Goal: Task Accomplishment & Management: Manage account settings

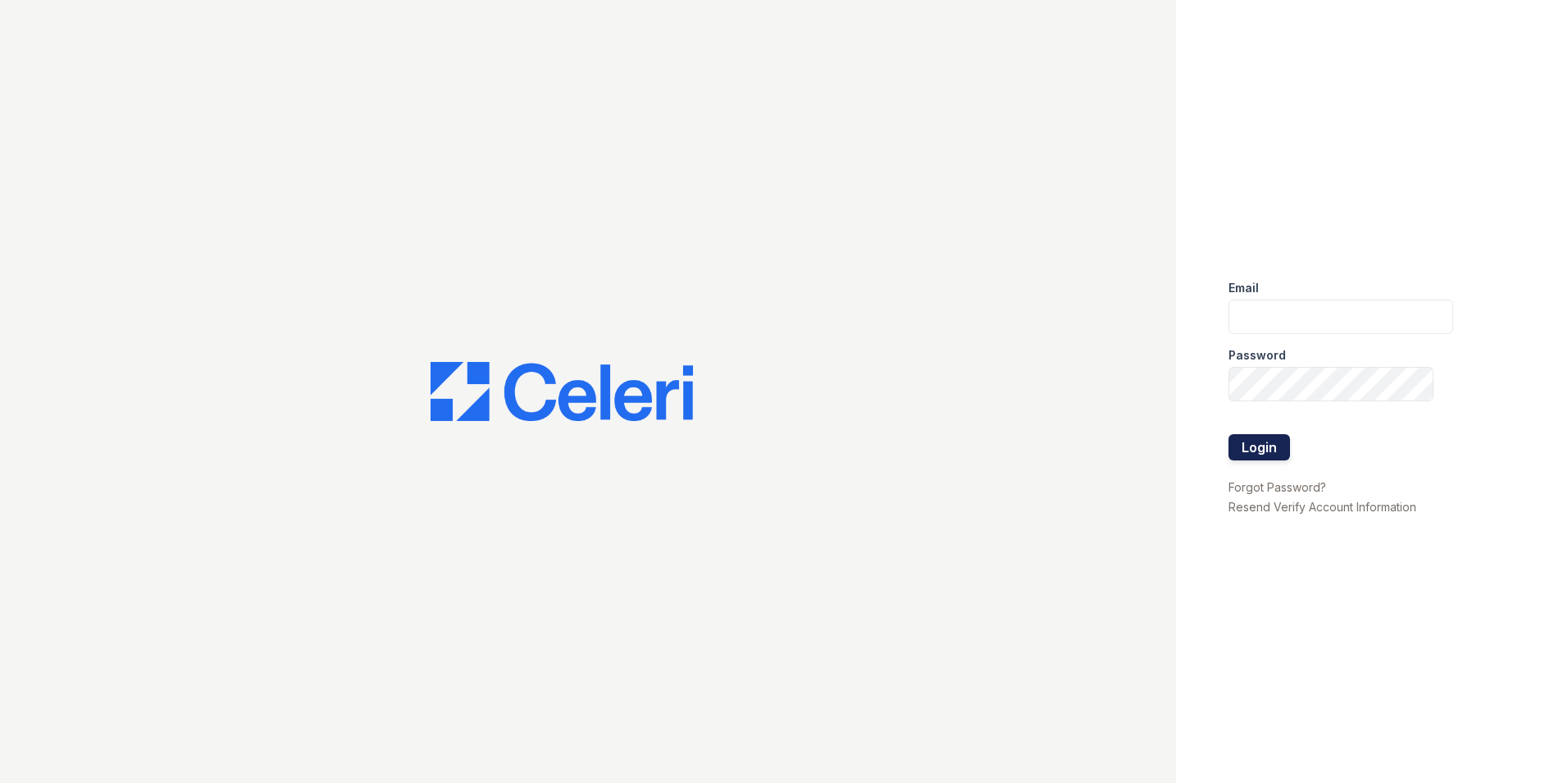
type input "[EMAIL_ADDRESS][DOMAIN_NAME]"
click at [1244, 447] on button "Login" at bounding box center [1259, 447] width 61 height 26
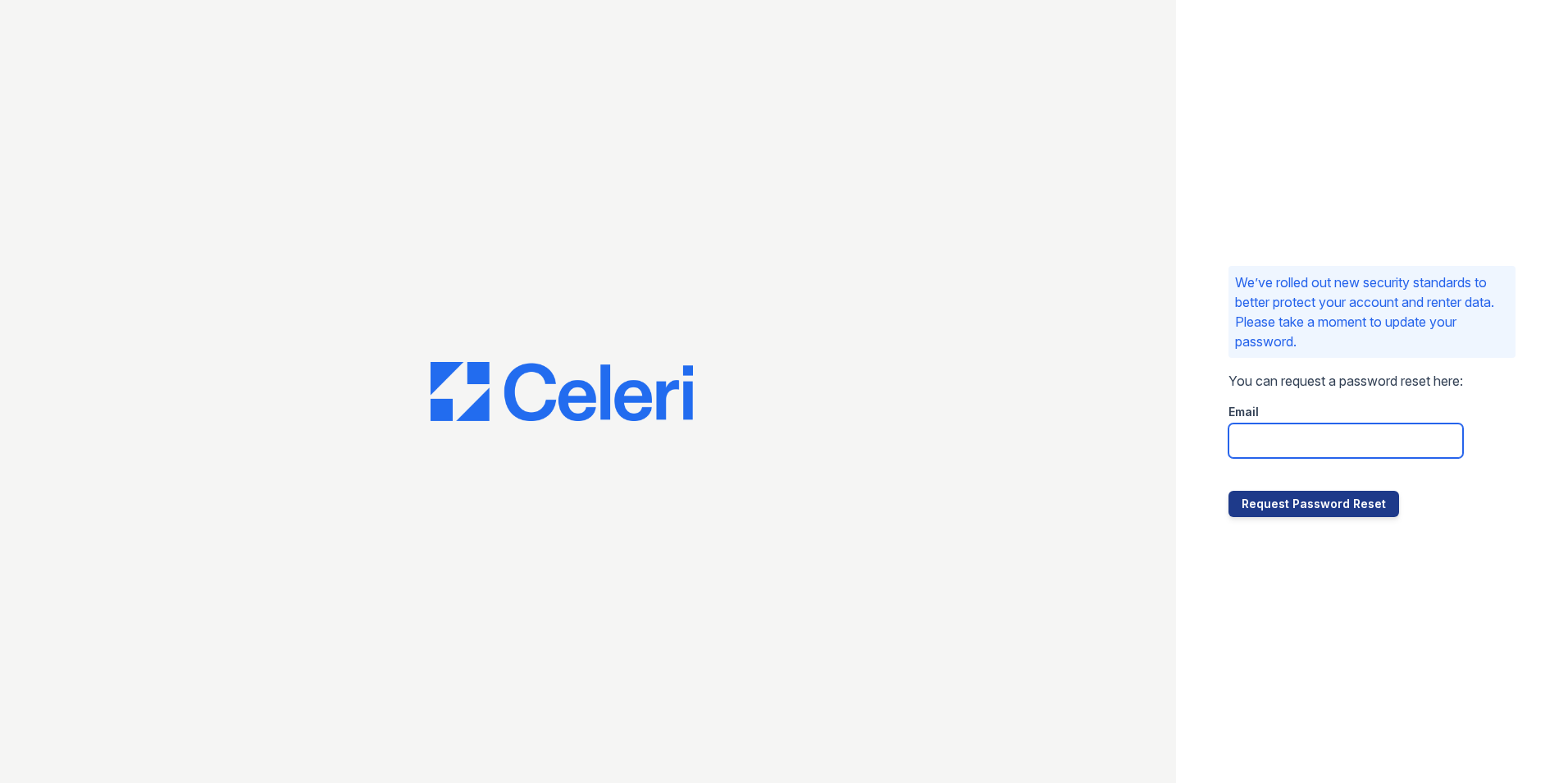
click at [1319, 451] on input "email" at bounding box center [1345, 440] width 234 height 34
type input "[EMAIL_ADDRESS][DOMAIN_NAME]"
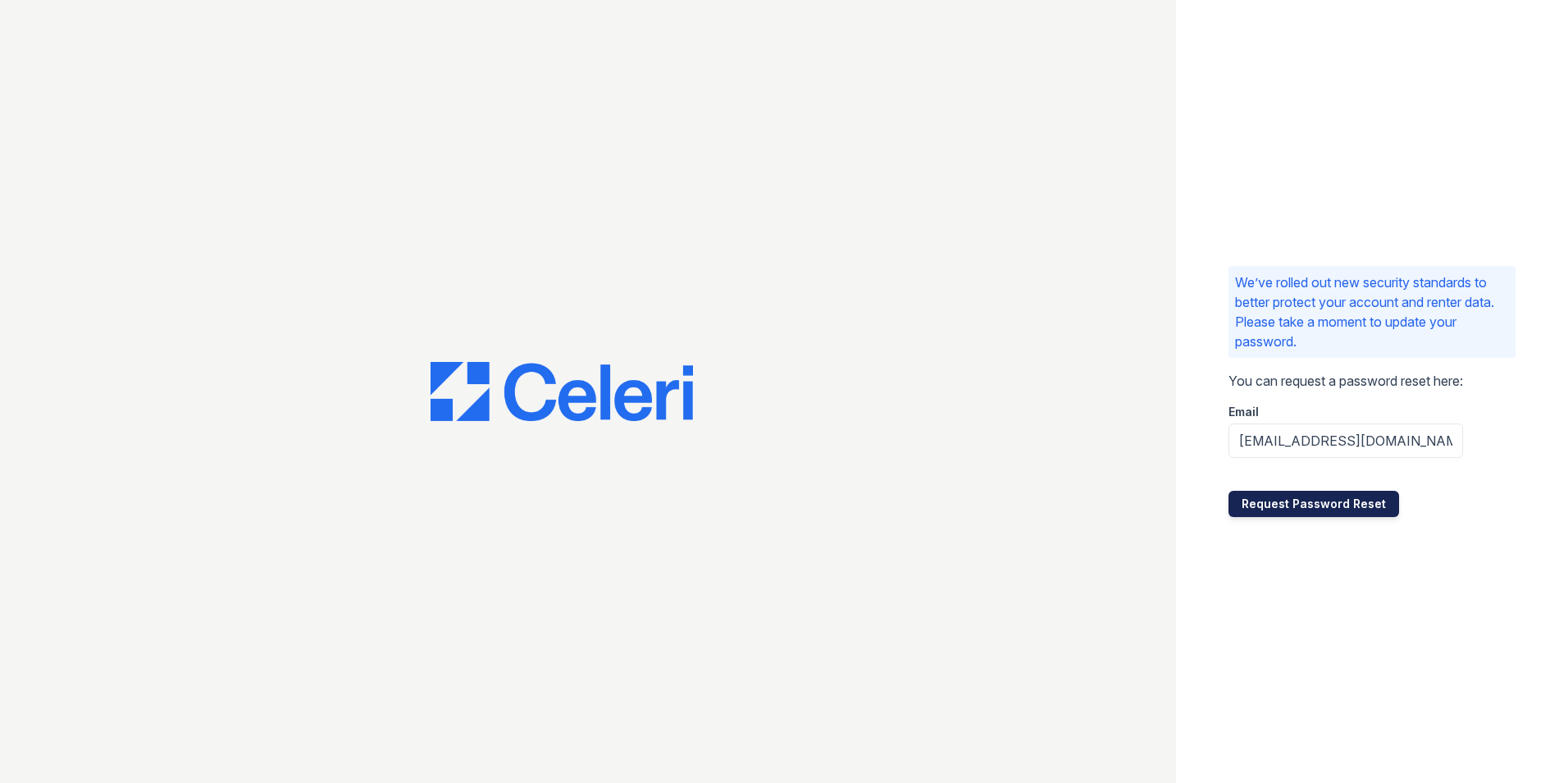
click at [1297, 516] on button "Request Password Reset" at bounding box center [1314, 503] width 170 height 26
click at [1301, 504] on button "Request Password Reset" at bounding box center [1314, 503] width 170 height 26
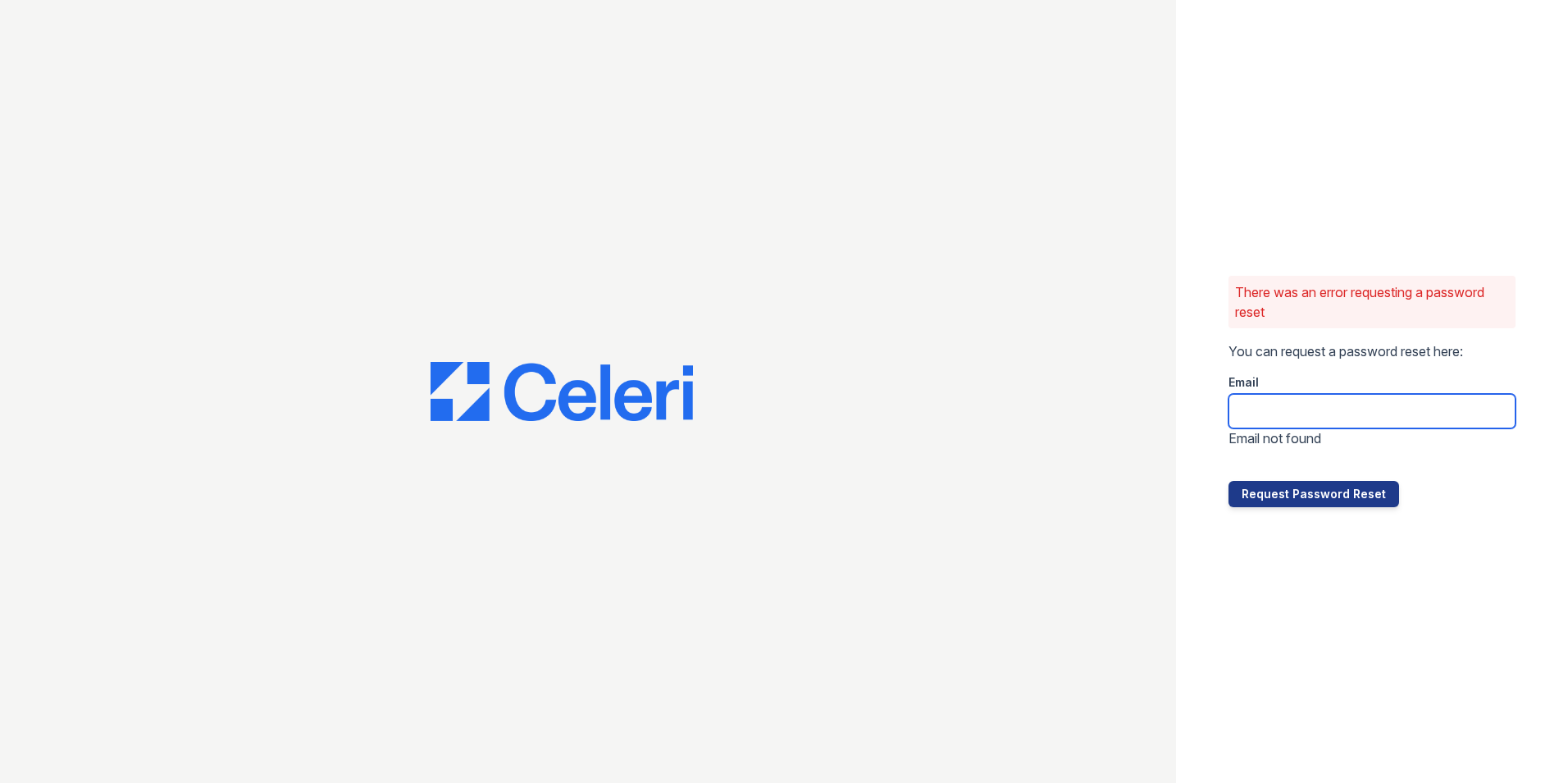
click at [1251, 402] on input "email" at bounding box center [1372, 411] width 287 height 34
type input "[EMAIL_ADDRESS][DOMAIN_NAME]"
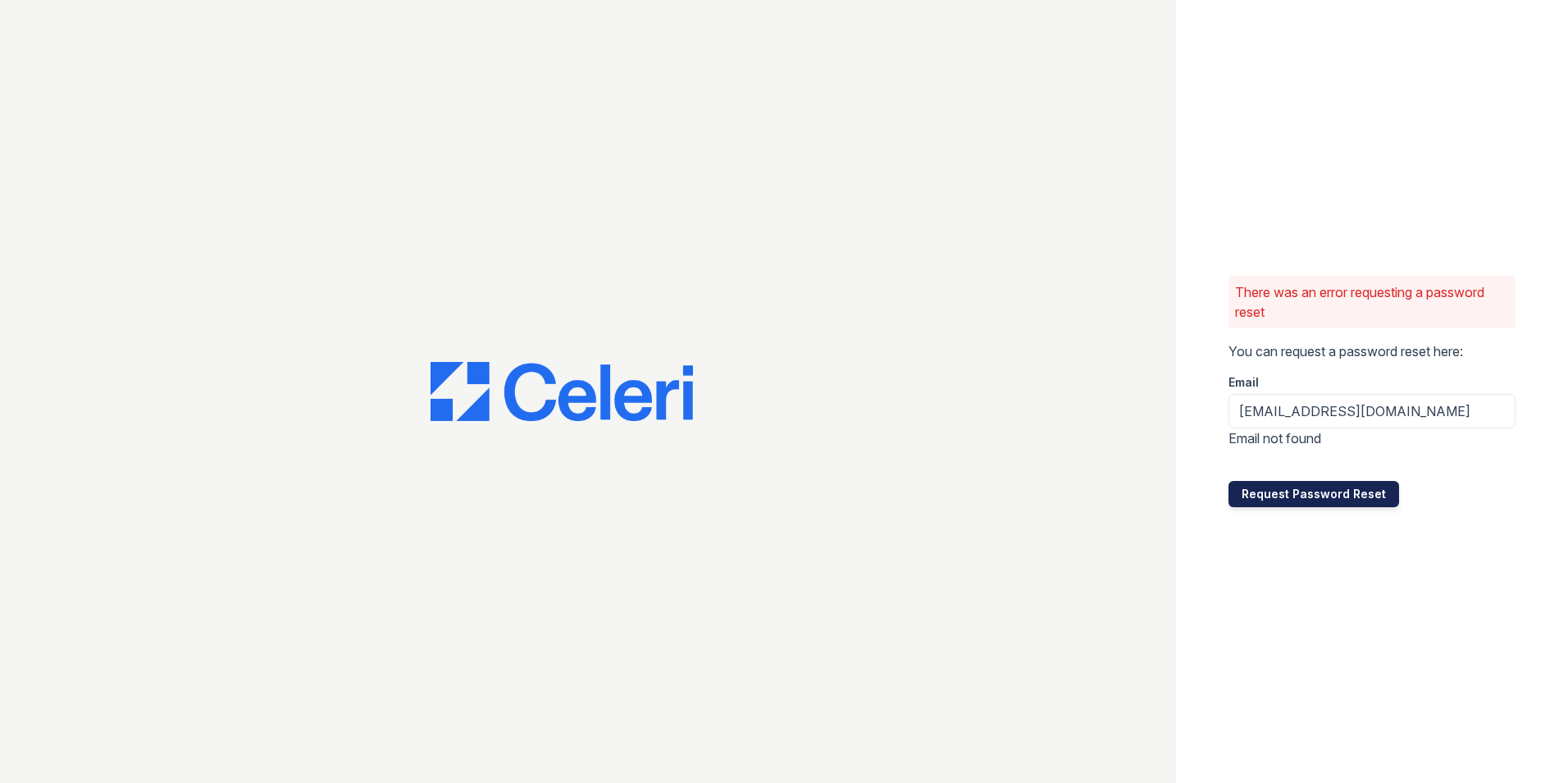
click at [1277, 496] on button "Request Password Reset" at bounding box center [1314, 493] width 170 height 26
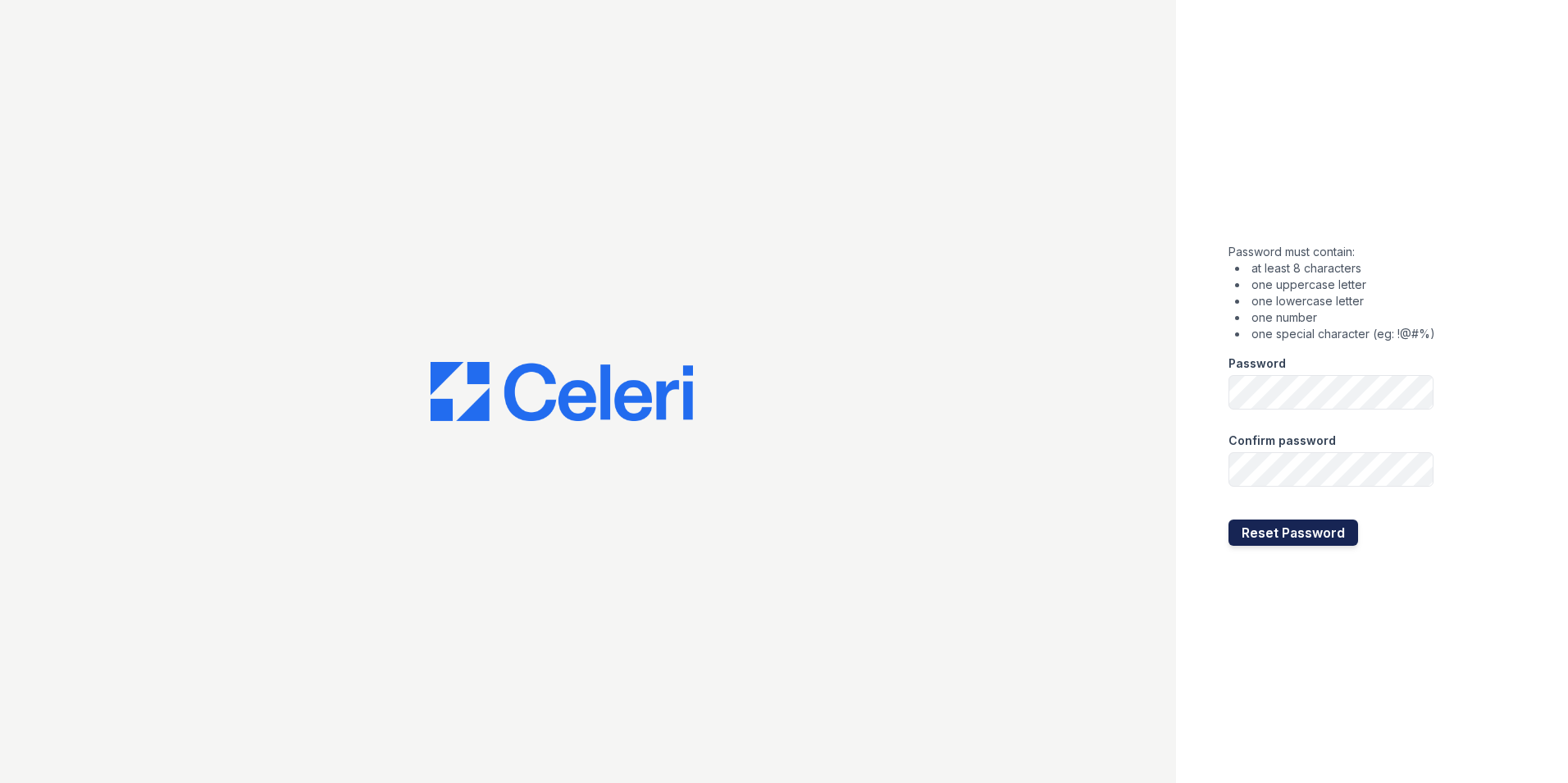
click at [1248, 536] on button "Reset Password" at bounding box center [1293, 532] width 129 height 26
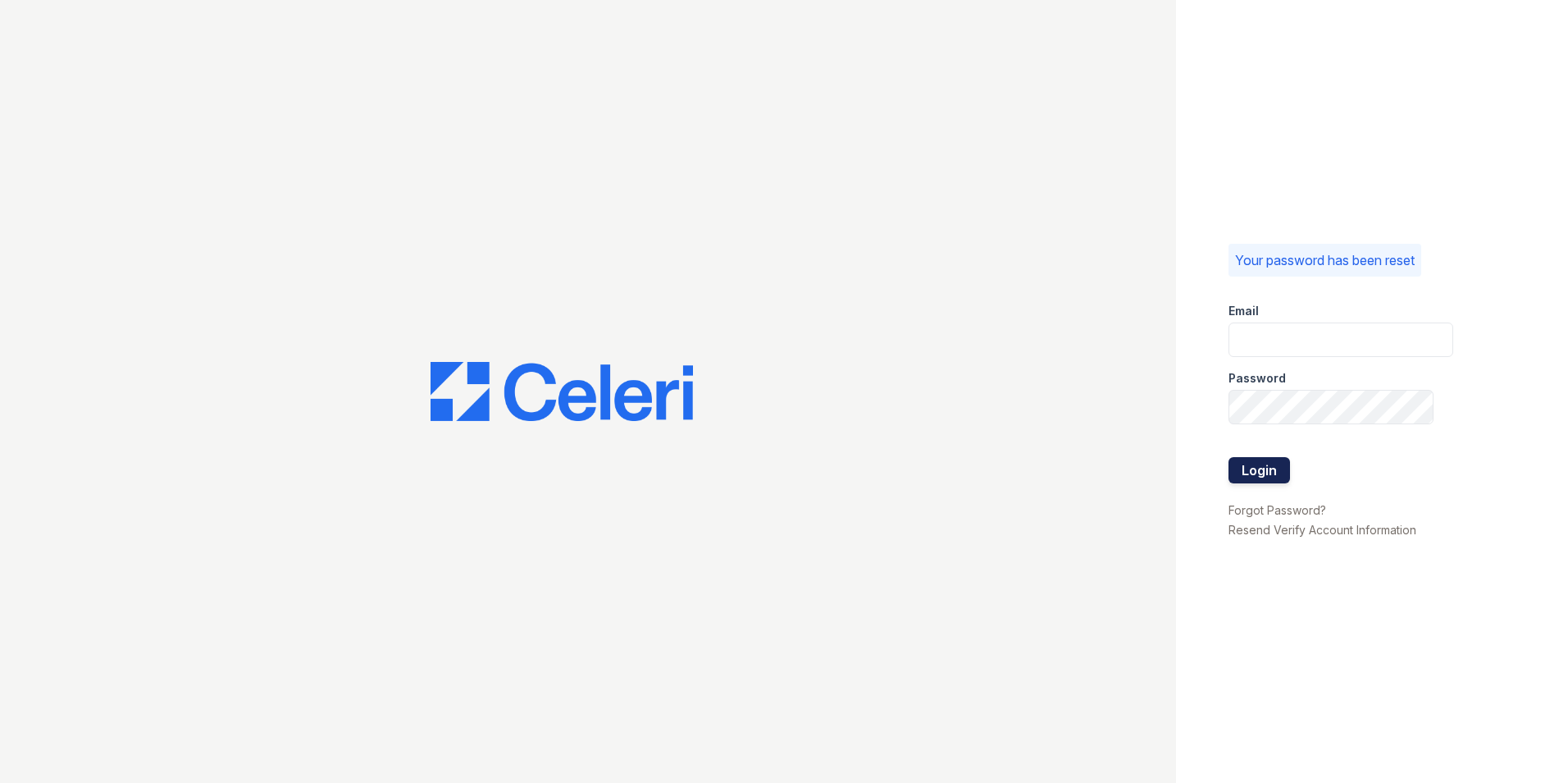
type input "[EMAIL_ADDRESS][DOMAIN_NAME]"
click at [1266, 475] on button "Login" at bounding box center [1259, 470] width 61 height 26
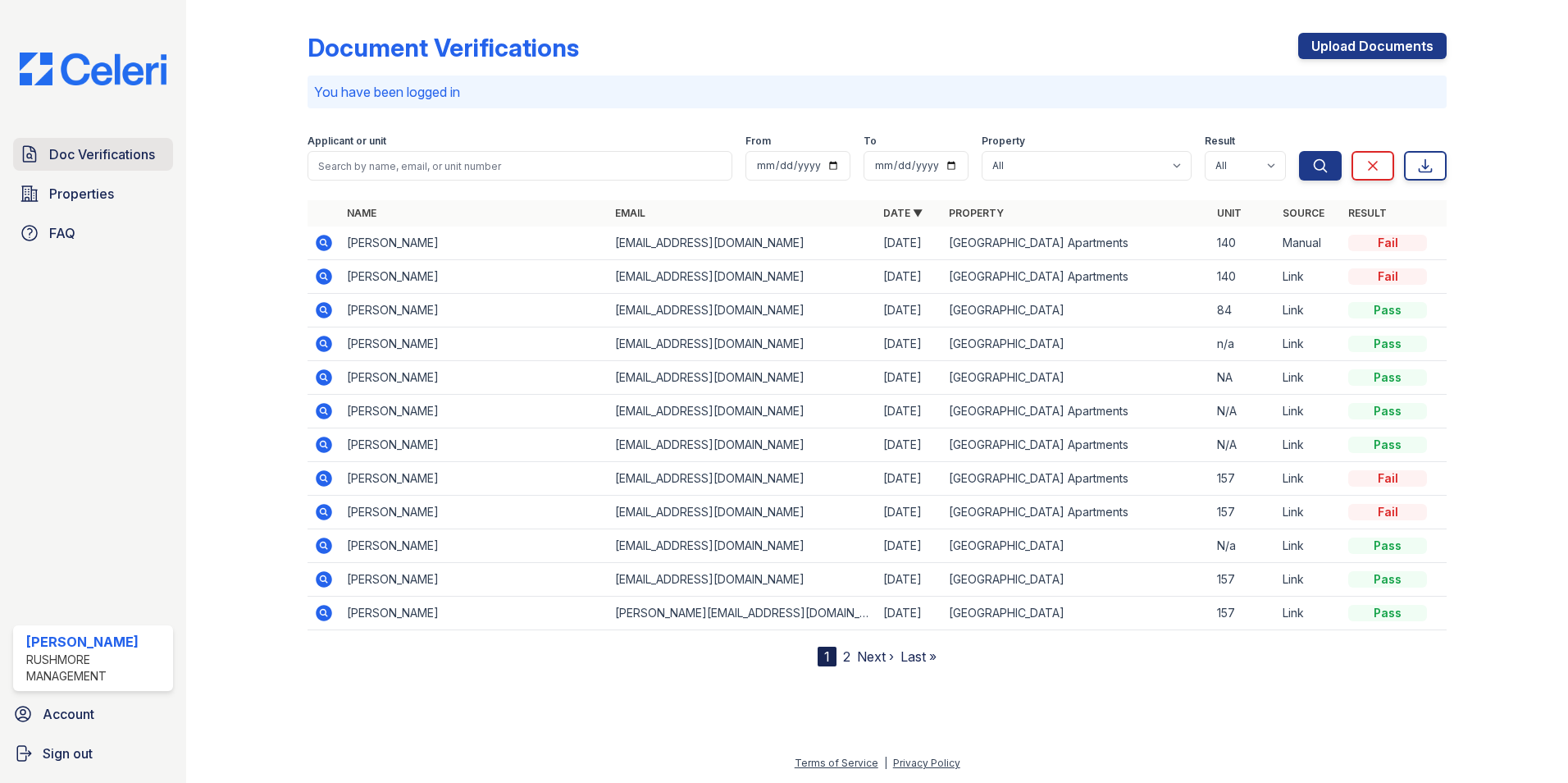
click at [50, 155] on span "Doc Verifications" at bounding box center [102, 154] width 106 height 19
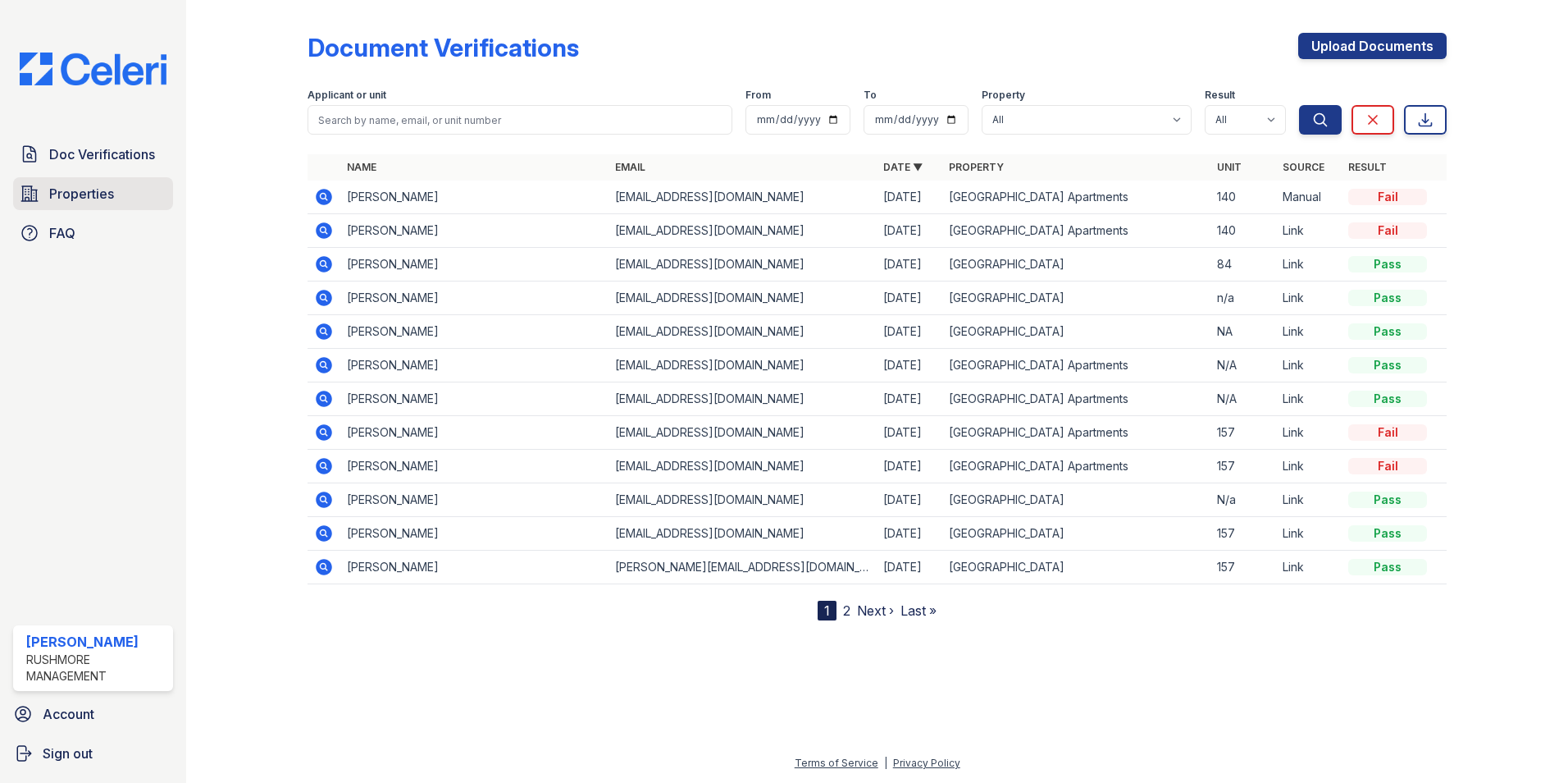
click at [102, 199] on span "Properties" at bounding box center [81, 193] width 65 height 19
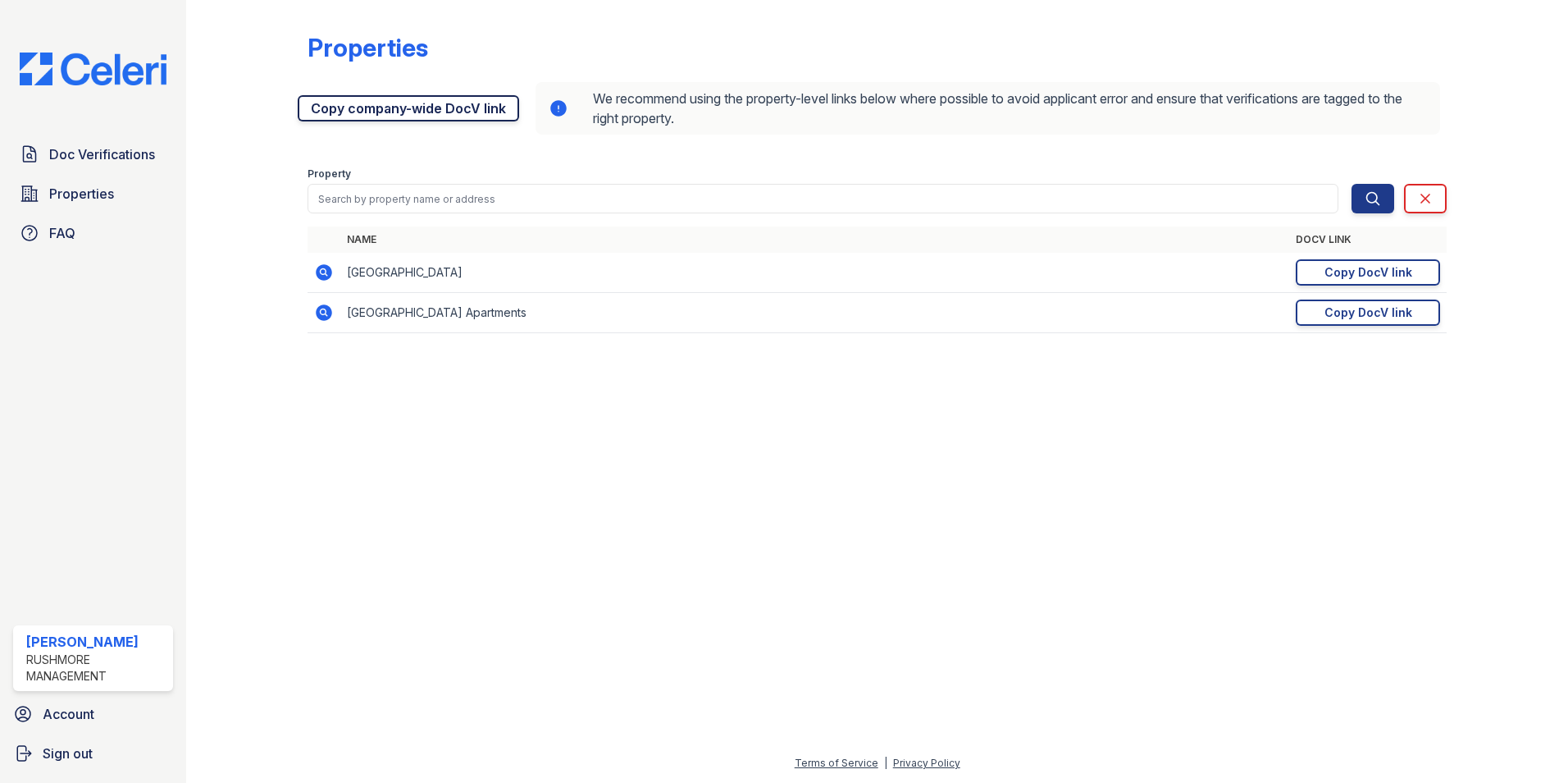
click at [391, 110] on link "Copy company-wide DocV link" at bounding box center [409, 108] width 222 height 26
click at [1396, 313] on div "Copy DocV link" at bounding box center [1368, 313] width 87 height 17
